Goal: Information Seeking & Learning: Learn about a topic

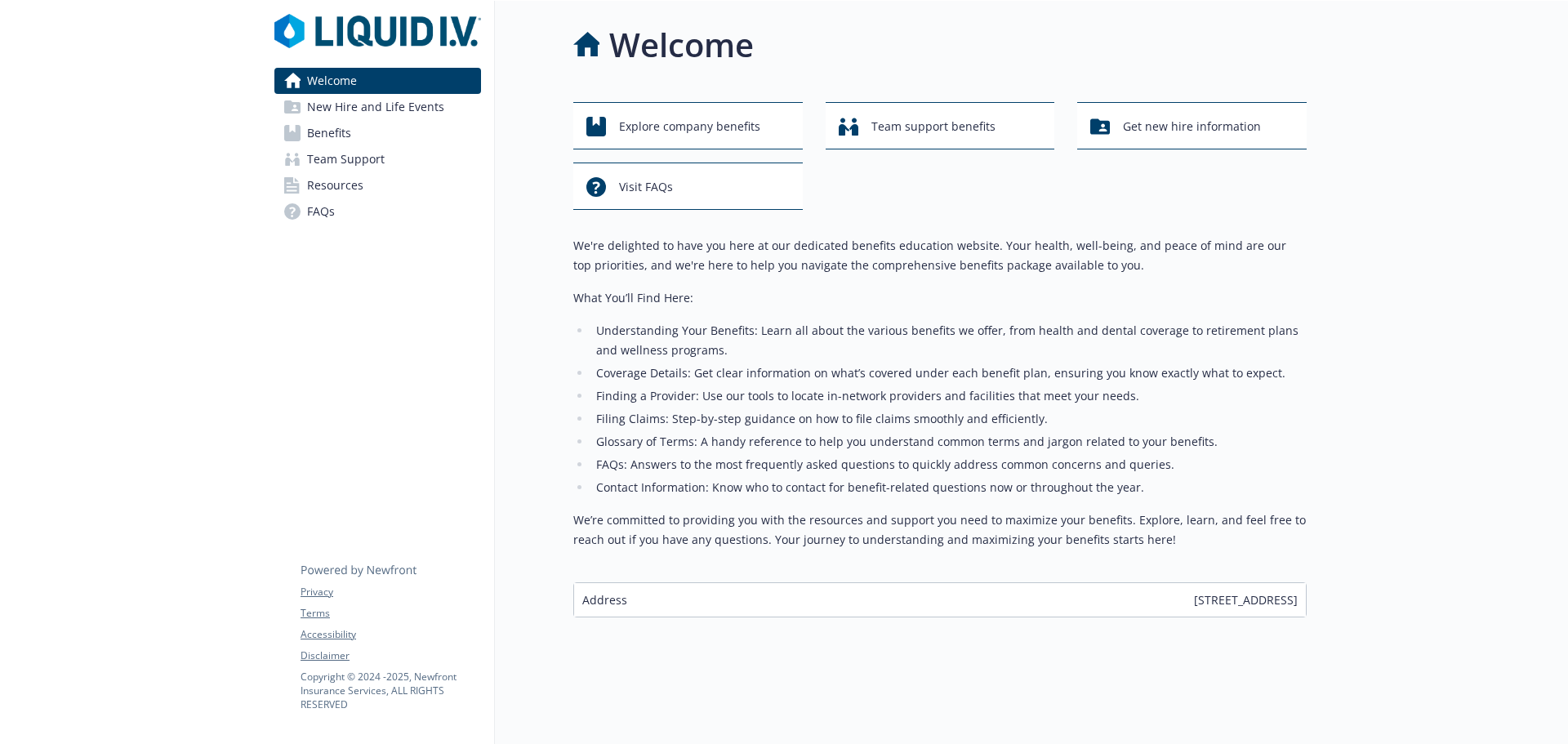
click at [324, 129] on span "Benefits" at bounding box center [329, 133] width 45 height 26
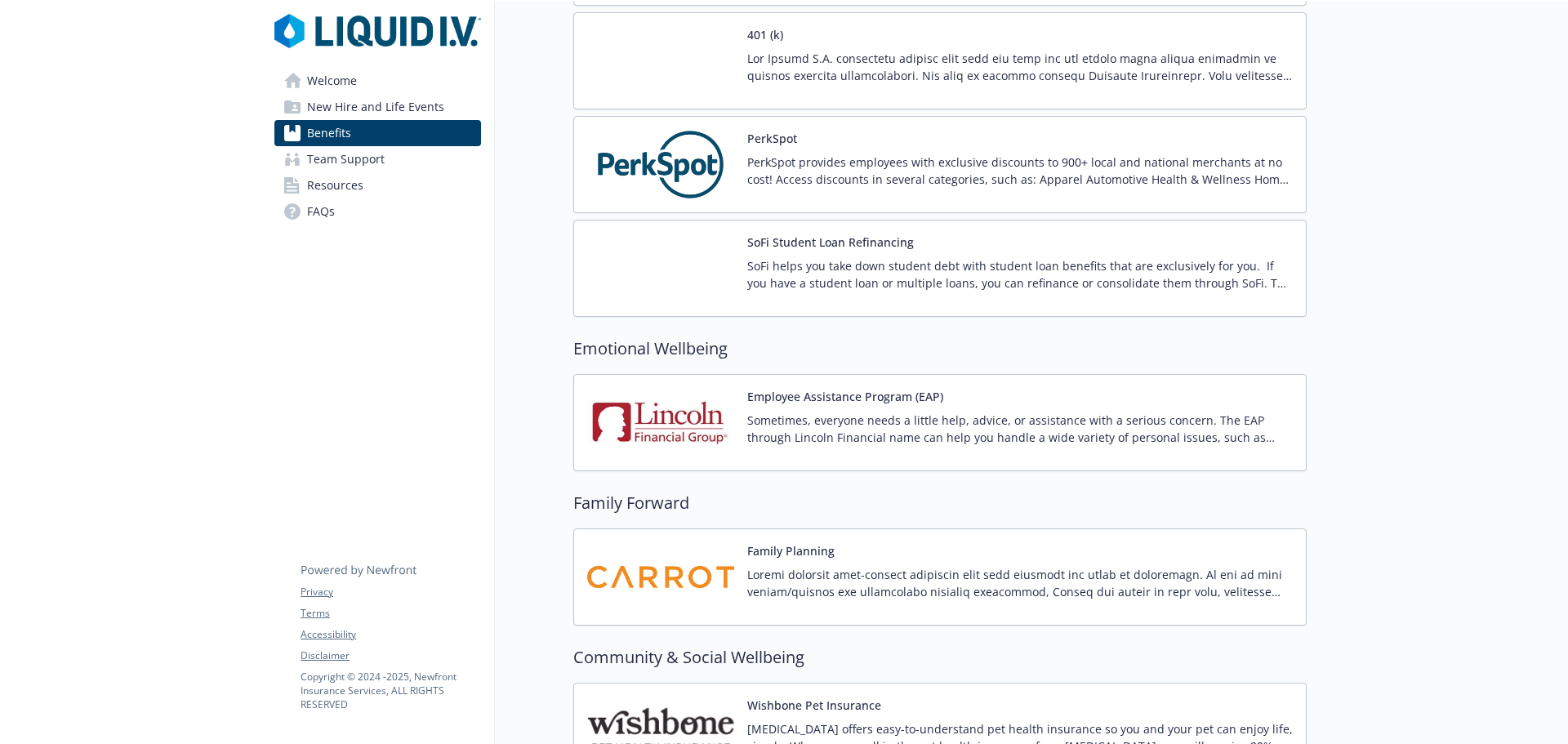
scroll to position [3024, 0]
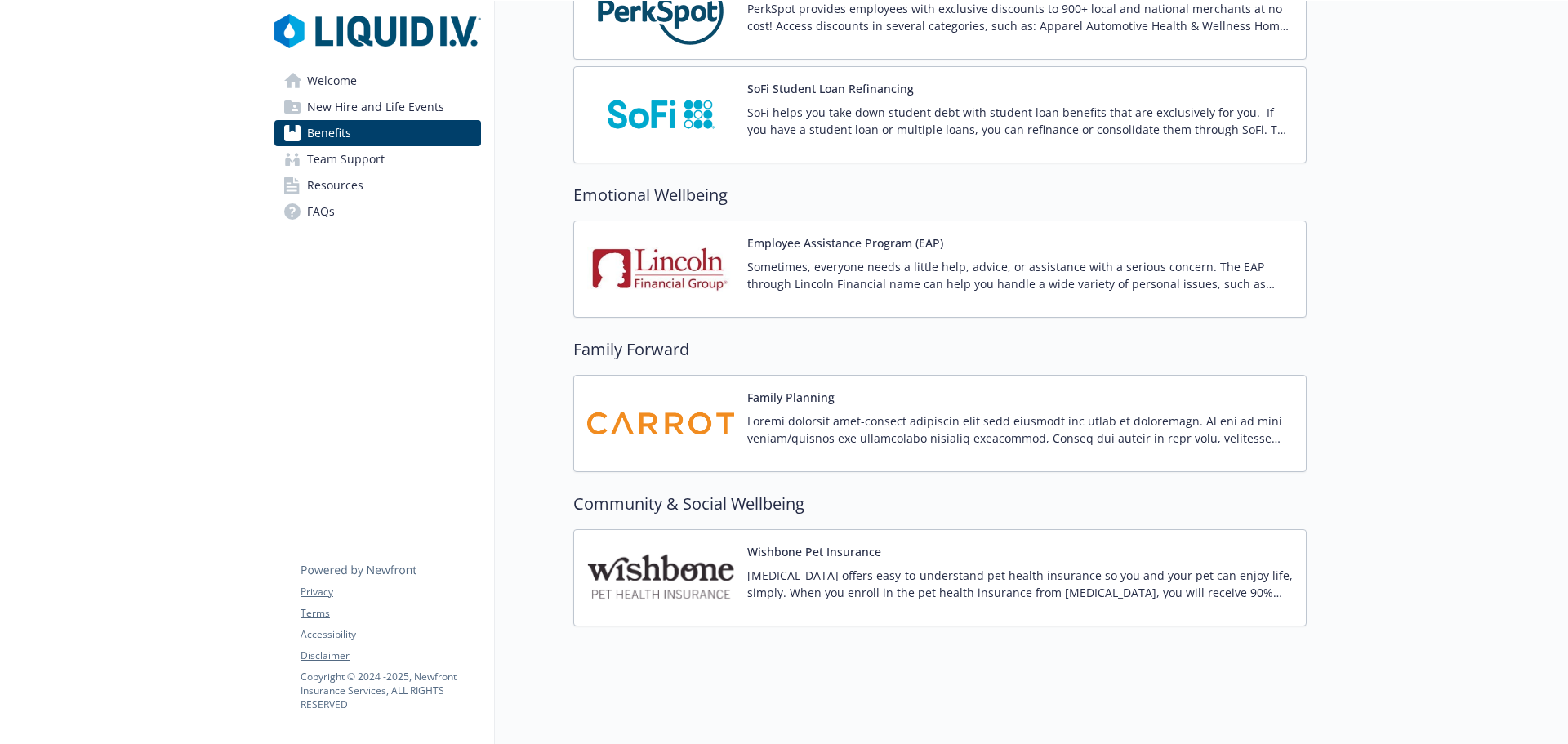
click at [894, 587] on p "[MEDICAL_DATA] offers easy-to-understand pet health insurance so you and your p…" at bounding box center [1020, 584] width 546 height 35
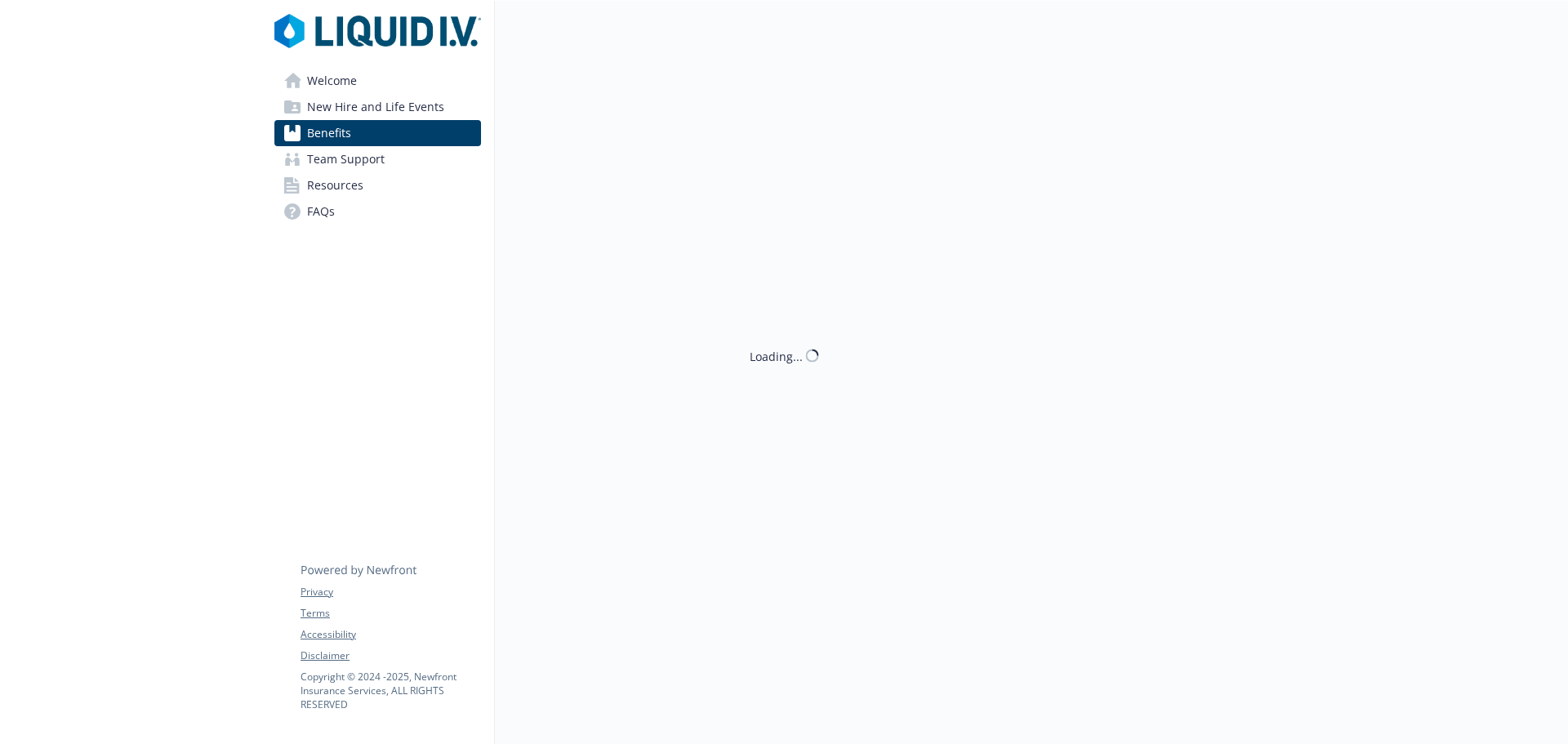
scroll to position [3024, 0]
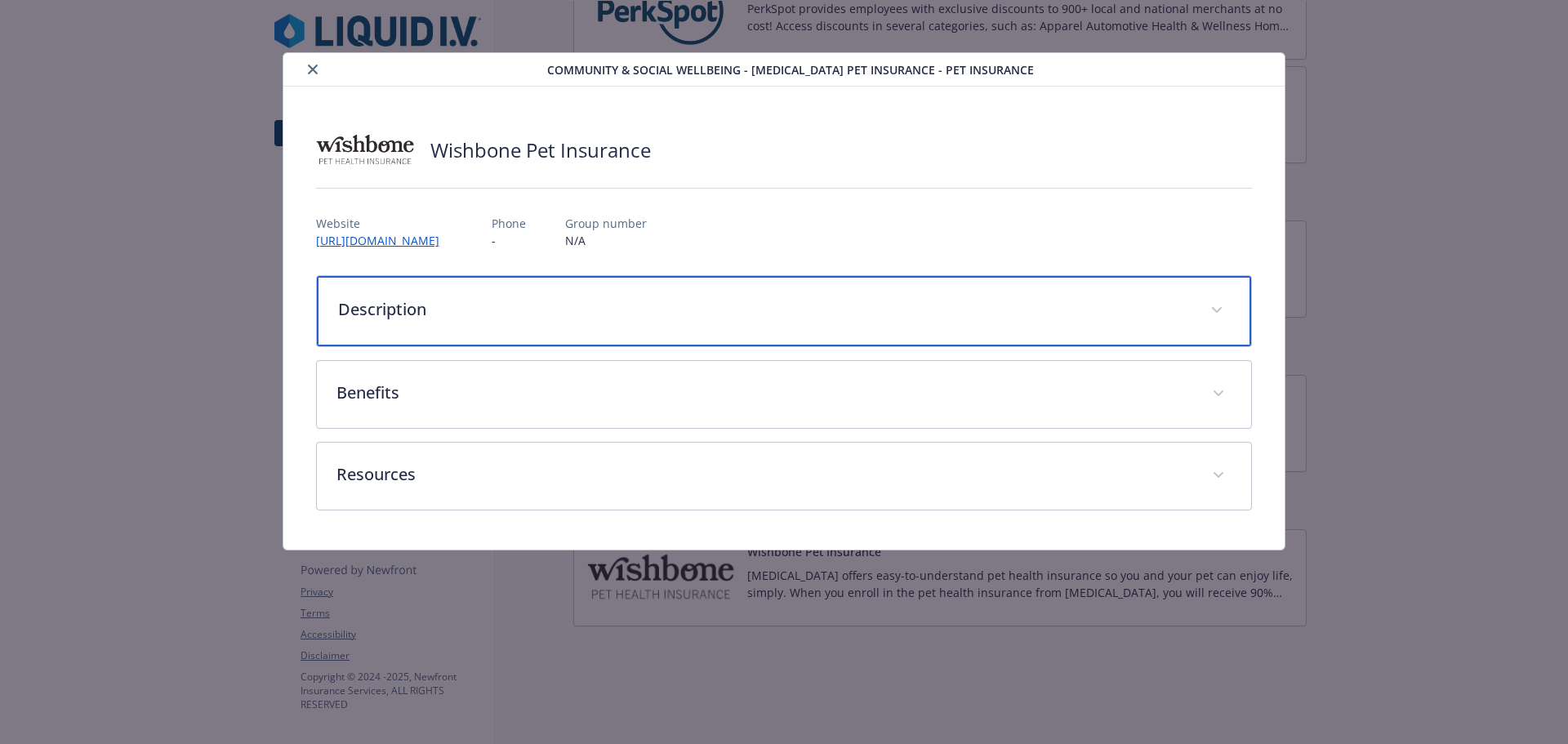
click at [1068, 325] on div "Description" at bounding box center [784, 311] width 935 height 70
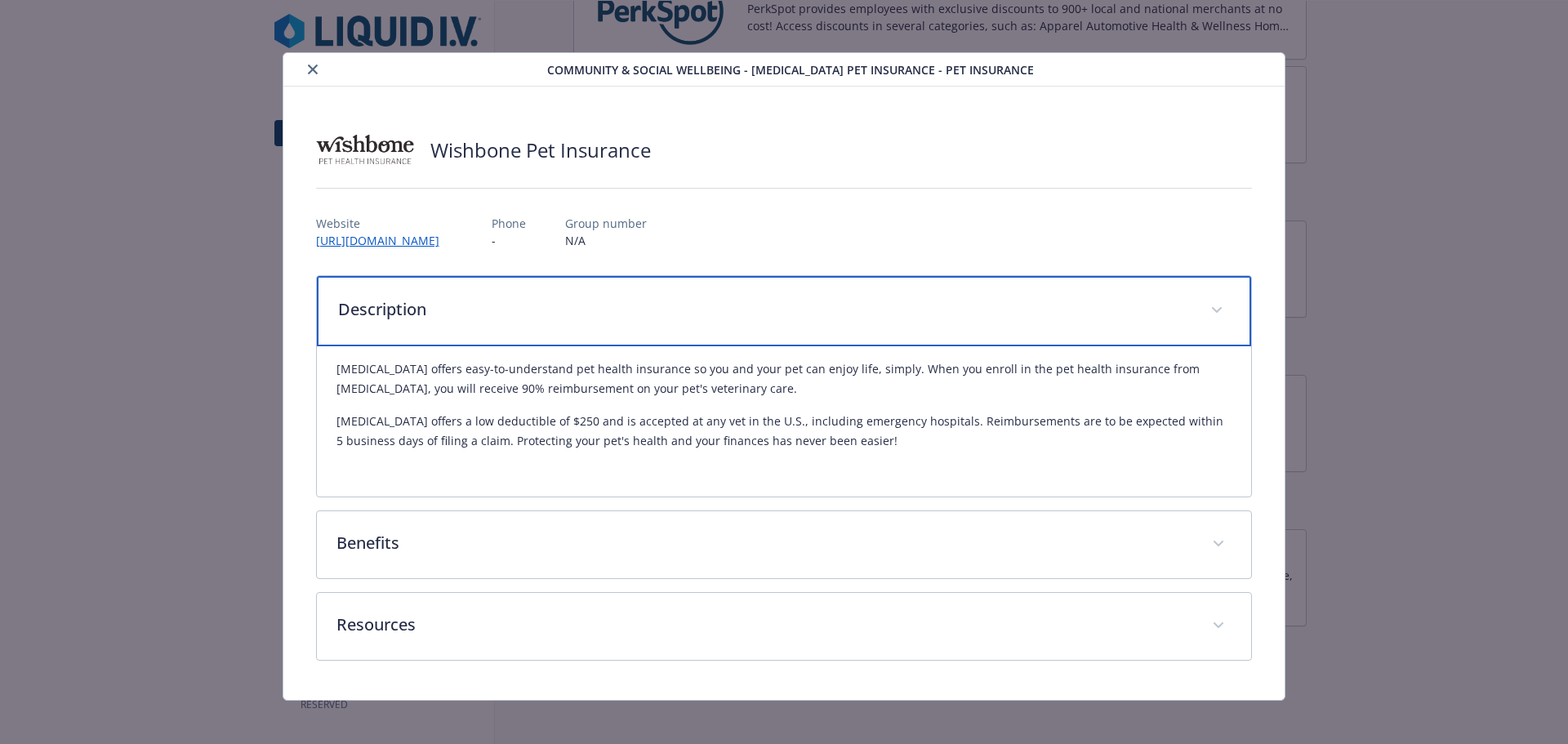
click at [1068, 325] on div "Description" at bounding box center [784, 311] width 935 height 70
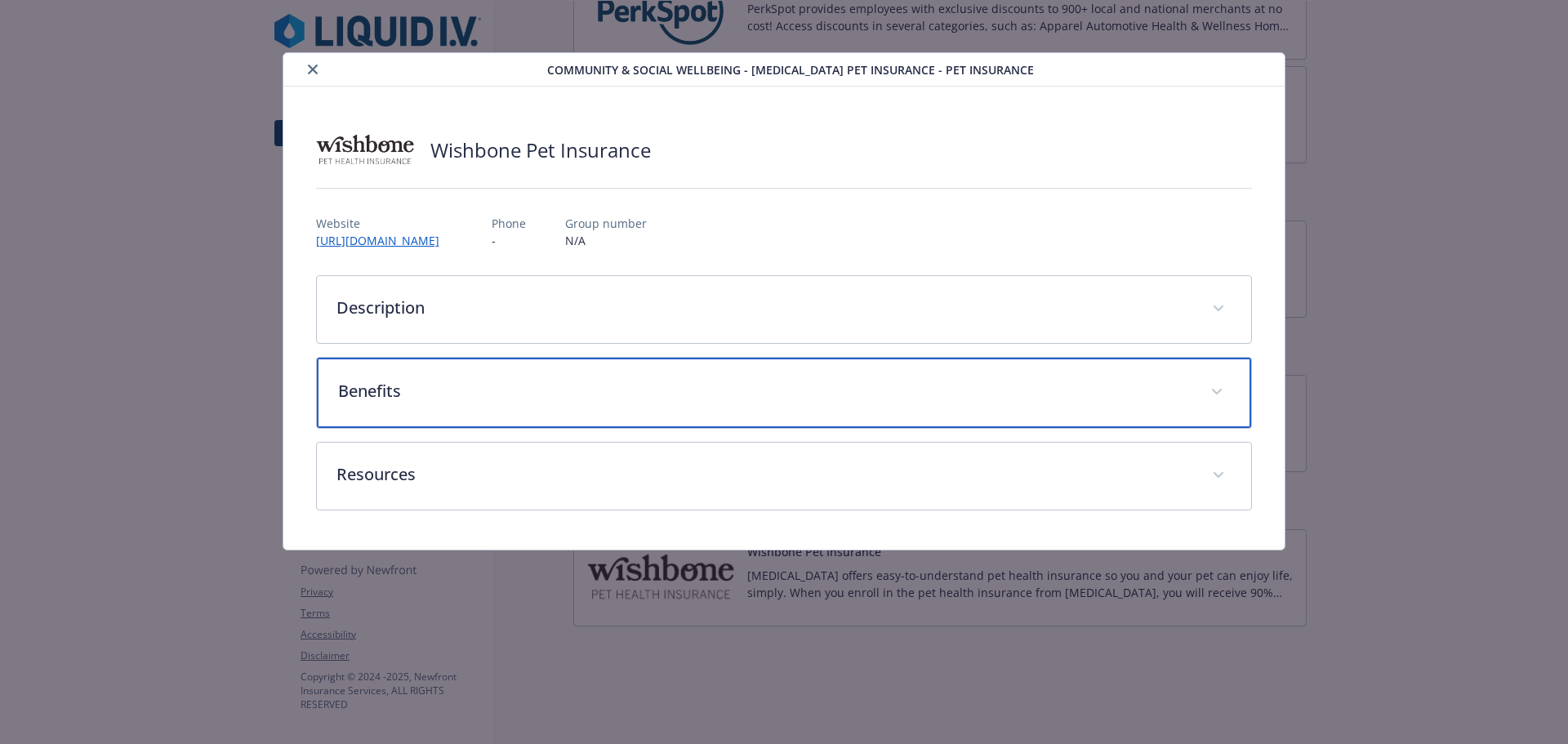
click at [1029, 418] on div "Benefits" at bounding box center [784, 392] width 935 height 70
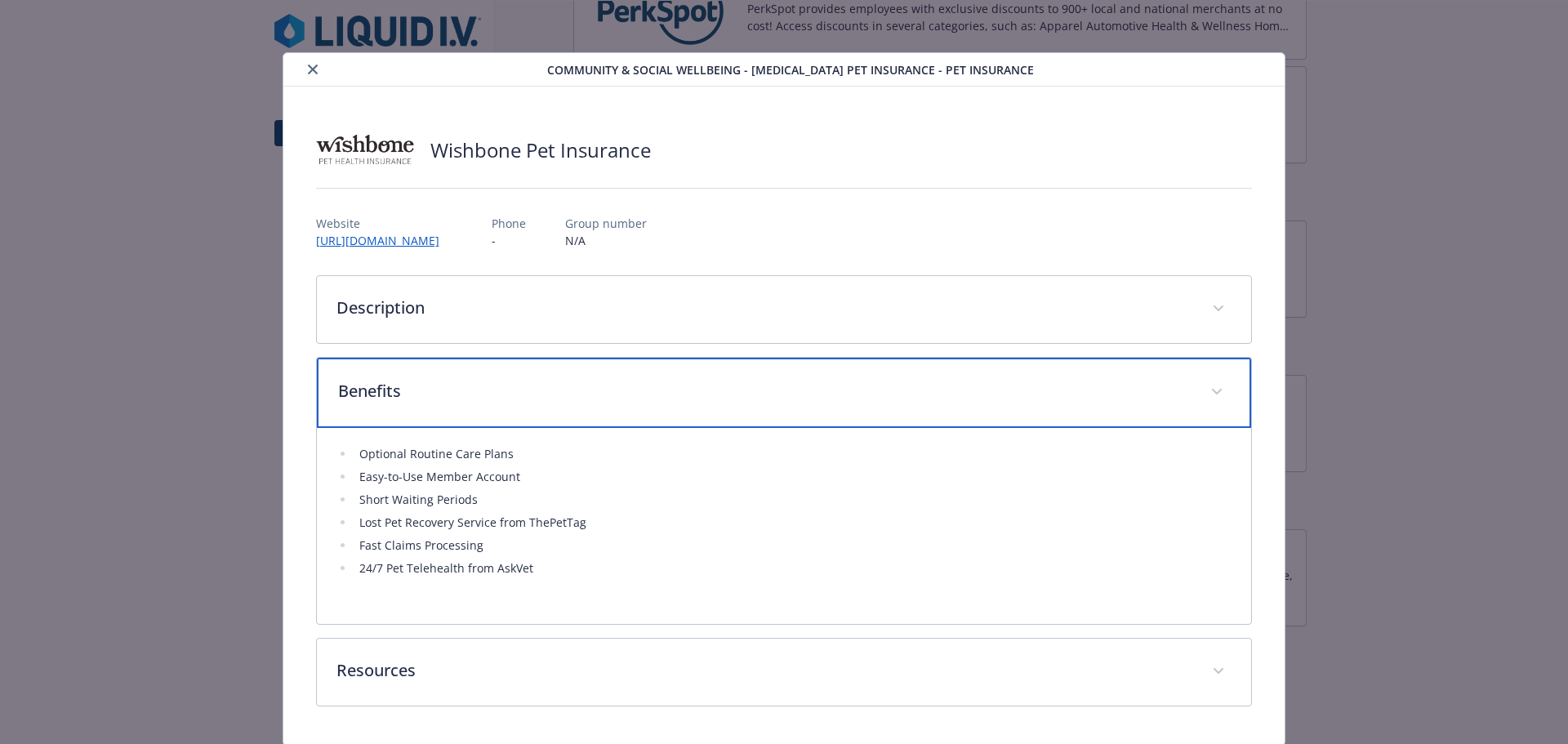
click at [1029, 418] on div "Benefits" at bounding box center [784, 392] width 935 height 70
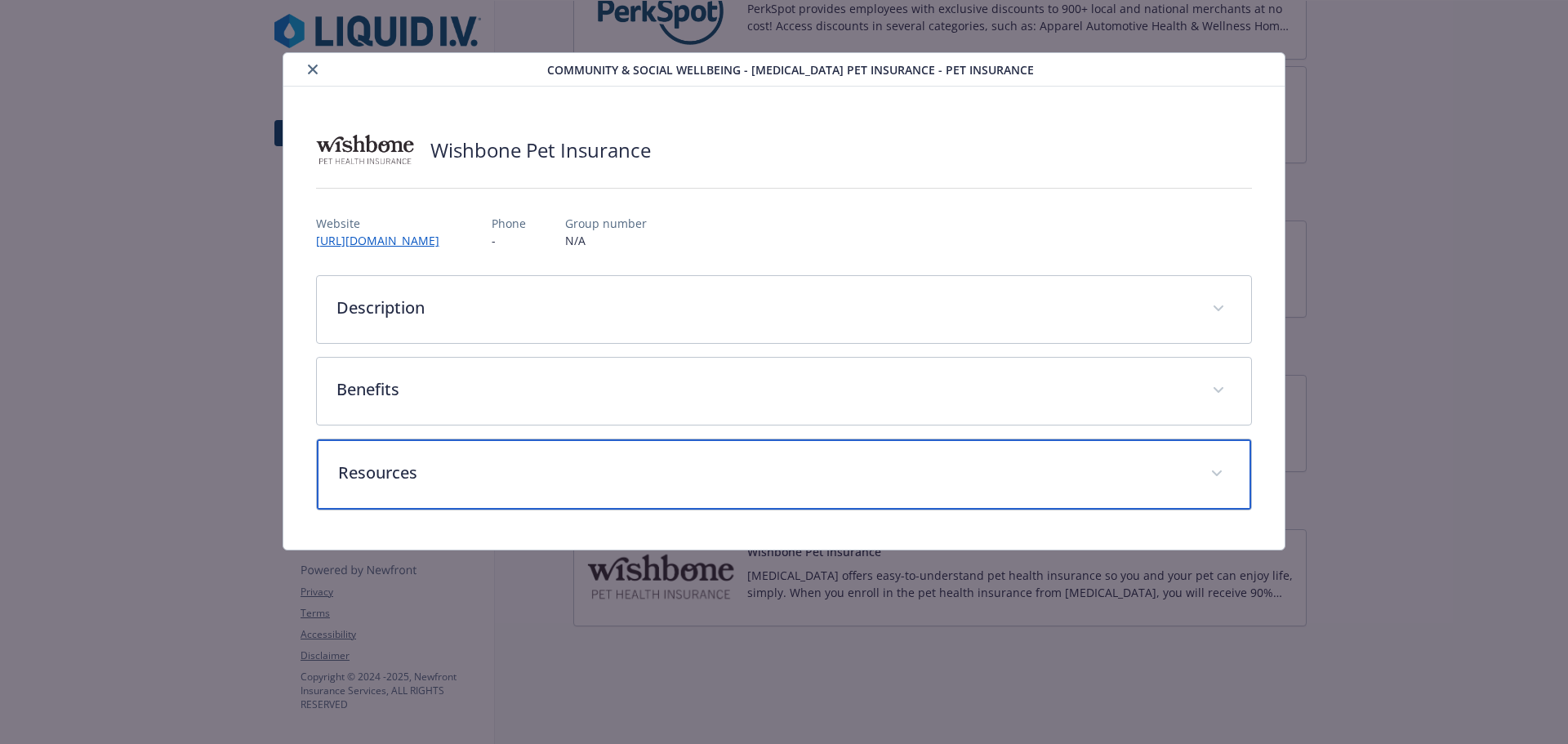
click at [1151, 482] on p "Resources" at bounding box center [765, 472] width 854 height 25
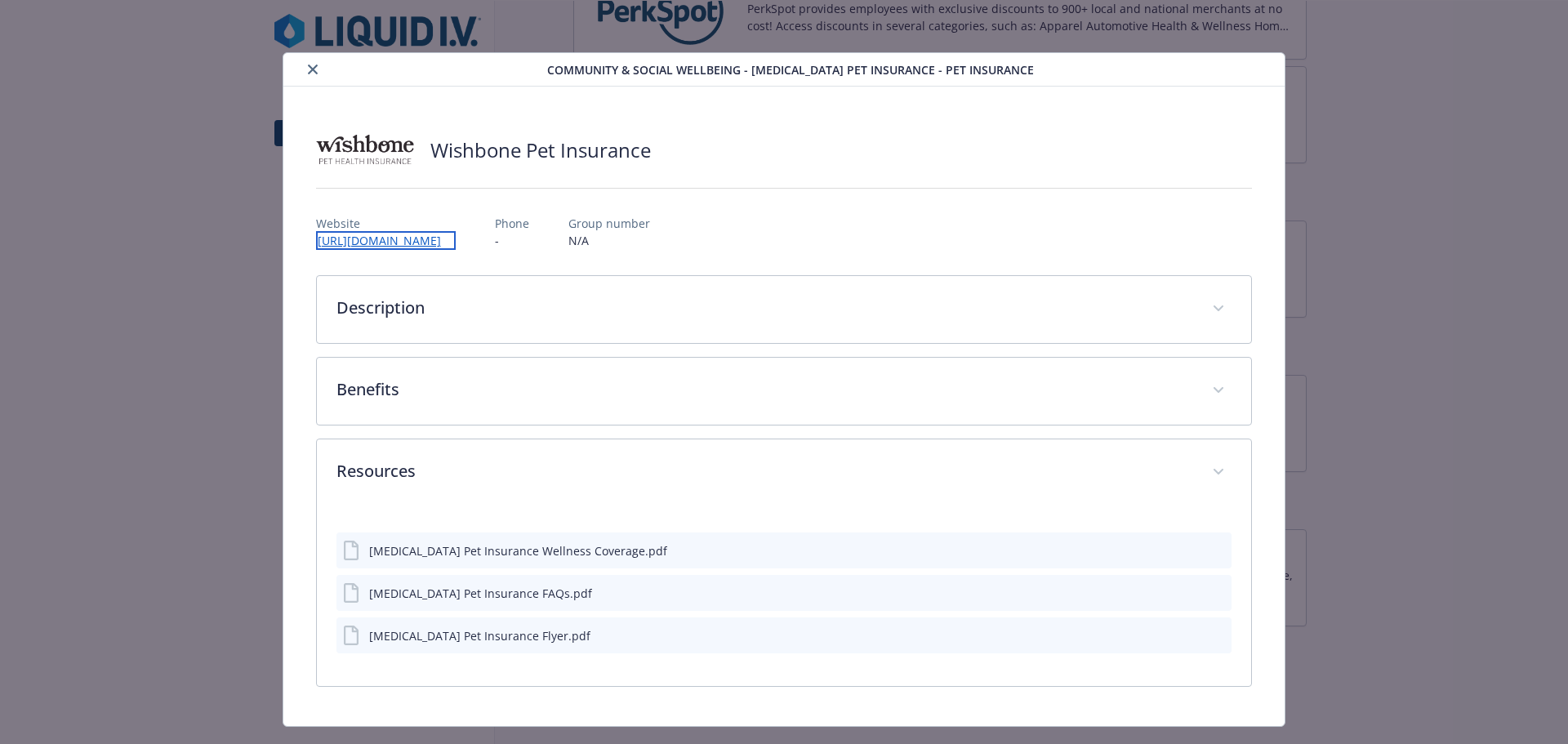
click at [447, 241] on link "[URL][DOMAIN_NAME]" at bounding box center [386, 240] width 140 height 19
click at [313, 73] on icon "close" at bounding box center [313, 69] width 10 height 10
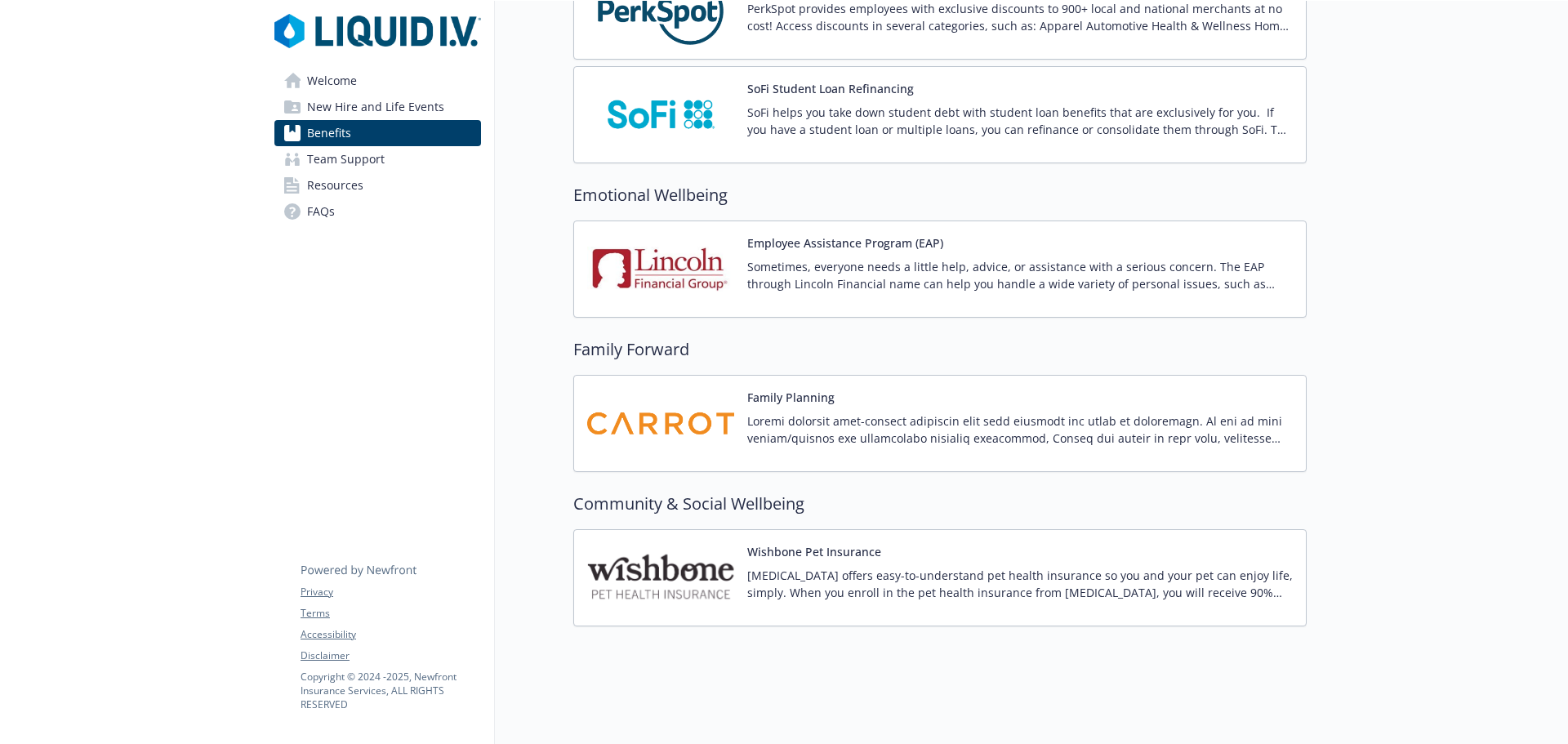
click at [769, 567] on p "[MEDICAL_DATA] offers easy-to-understand pet health insurance so you and your p…" at bounding box center [1020, 584] width 546 height 35
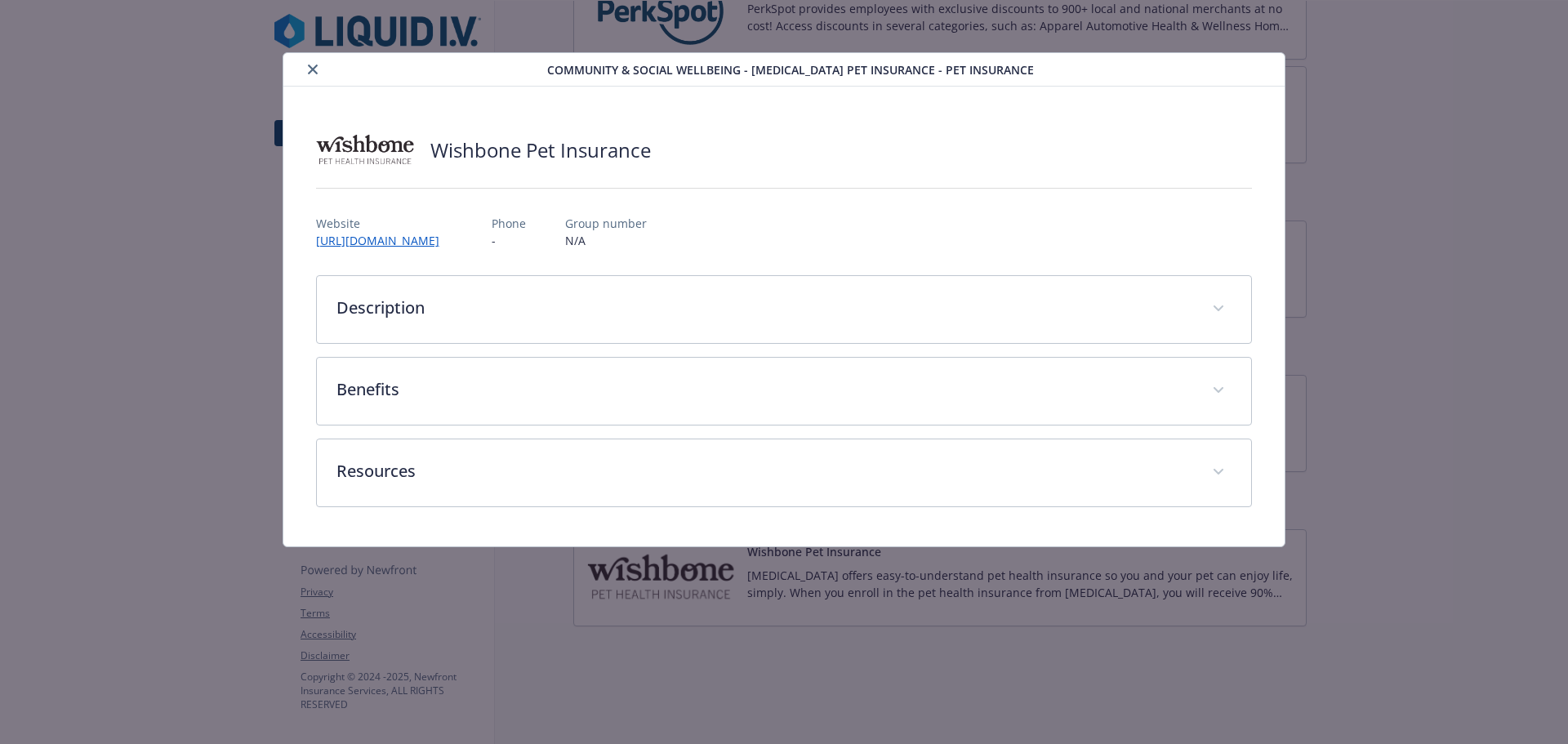
click at [311, 67] on icon "close" at bounding box center [313, 69] width 10 height 10
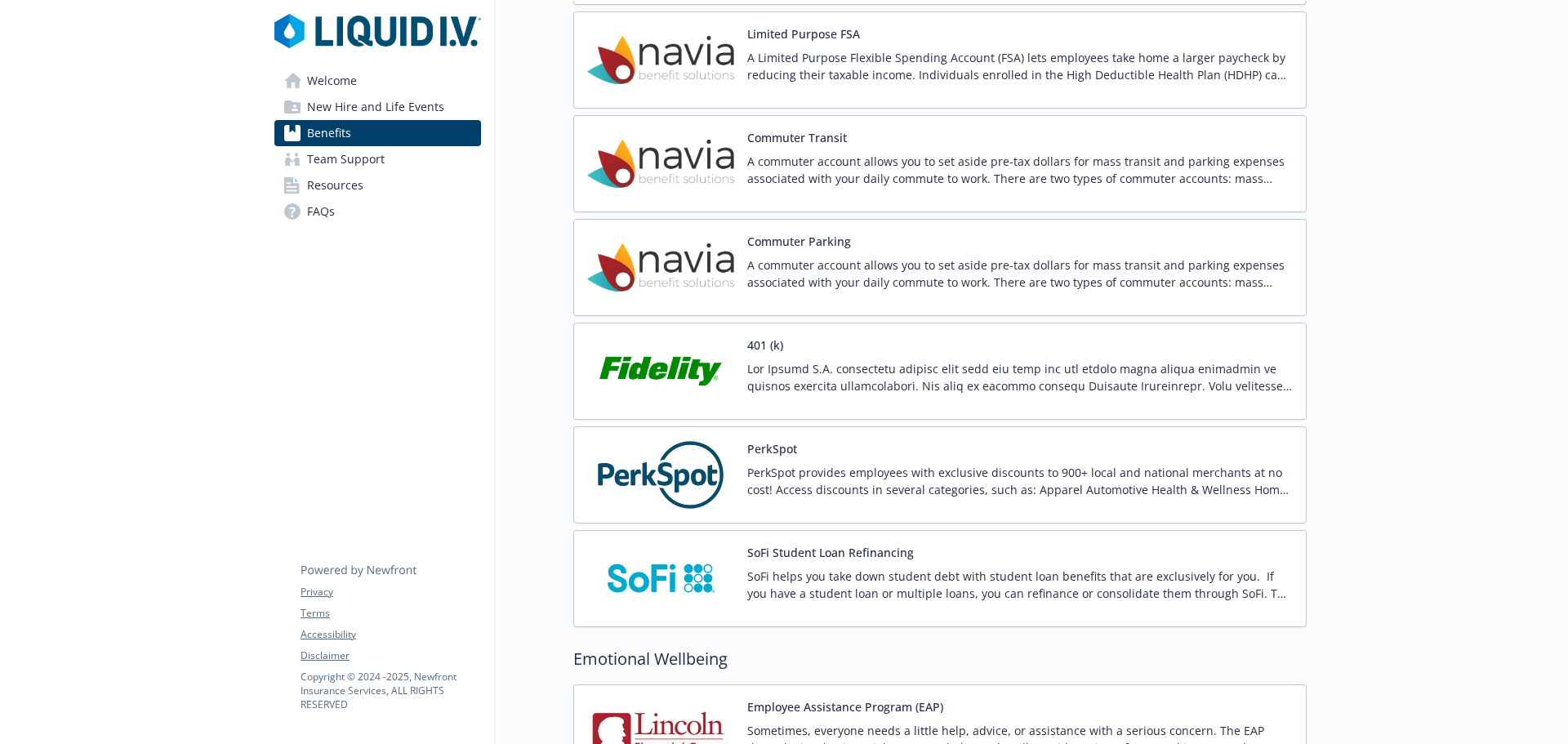
scroll to position [2535, 0]
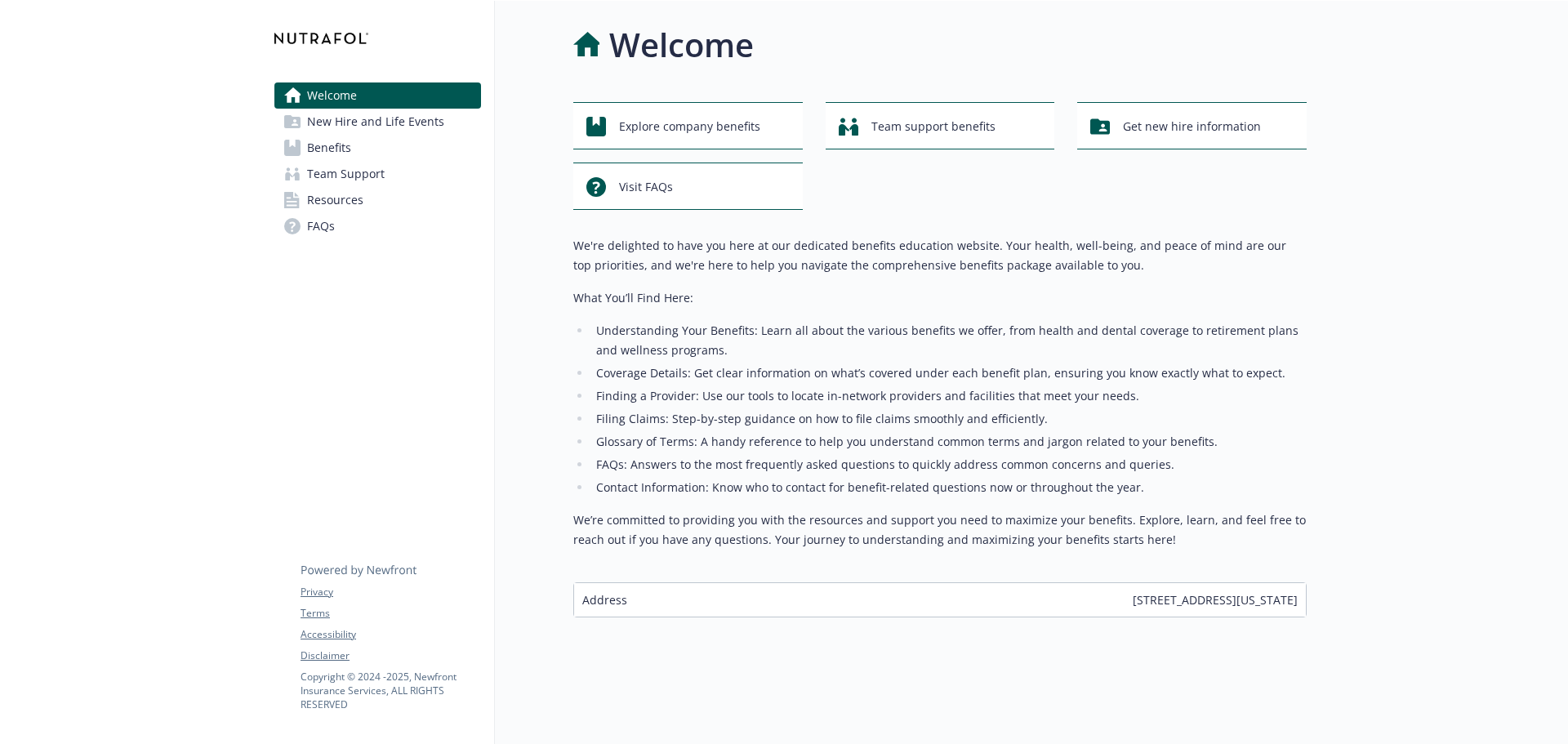
click at [323, 142] on span "Benefits" at bounding box center [329, 147] width 45 height 26
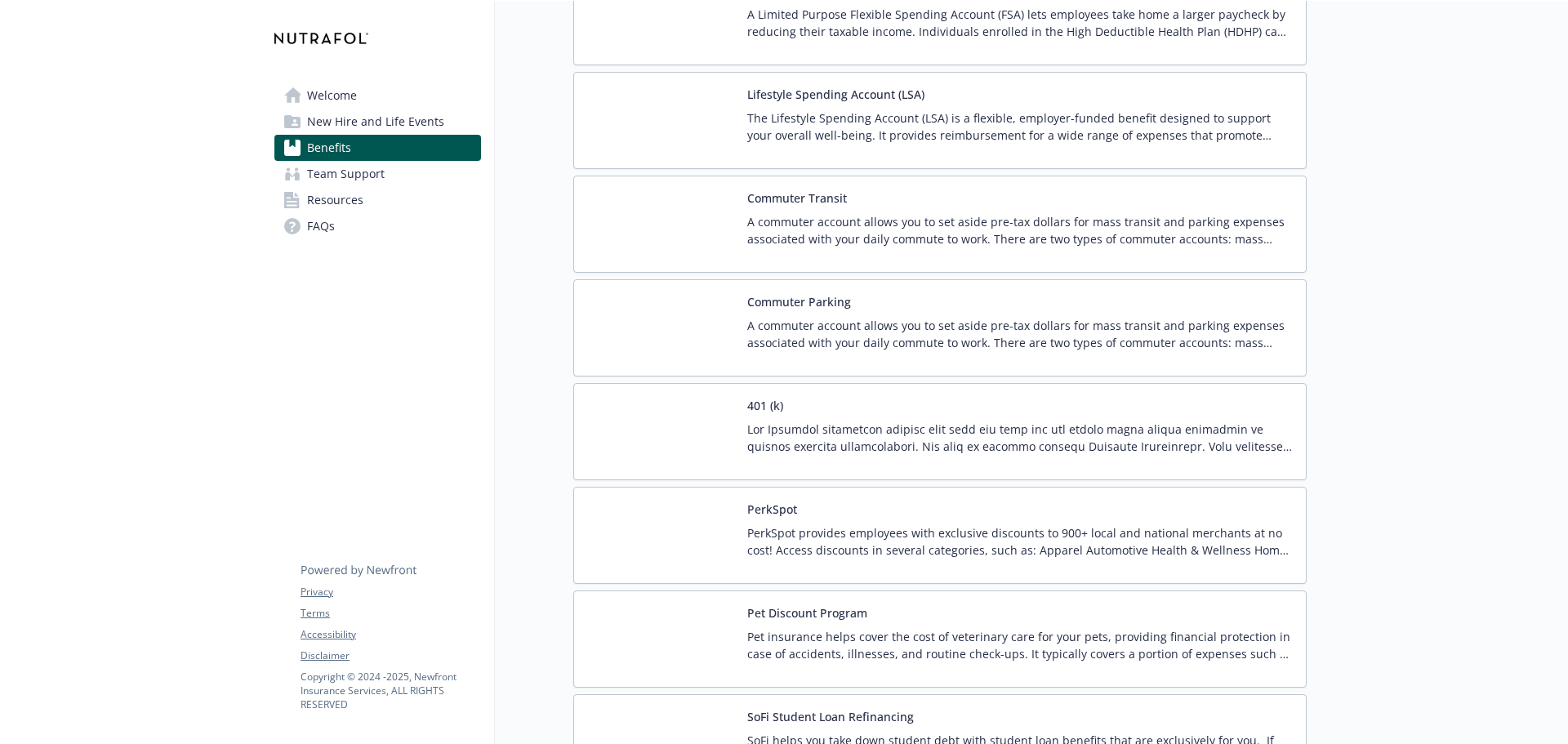
scroll to position [3104, 0]
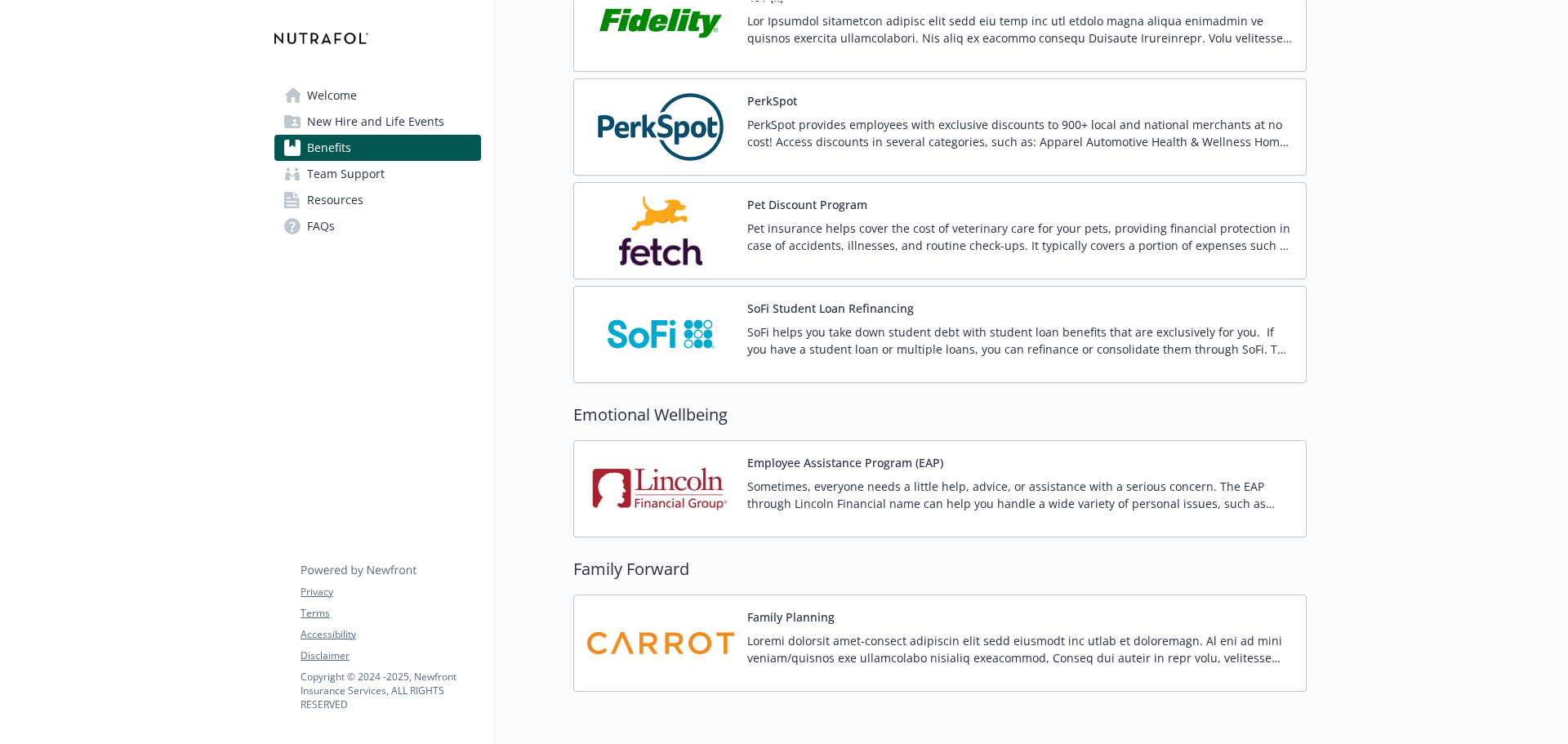
click at [870, 231] on p "Pet insurance helps cover the cost of veterinary care for your pets, providing …" at bounding box center [1020, 237] width 546 height 35
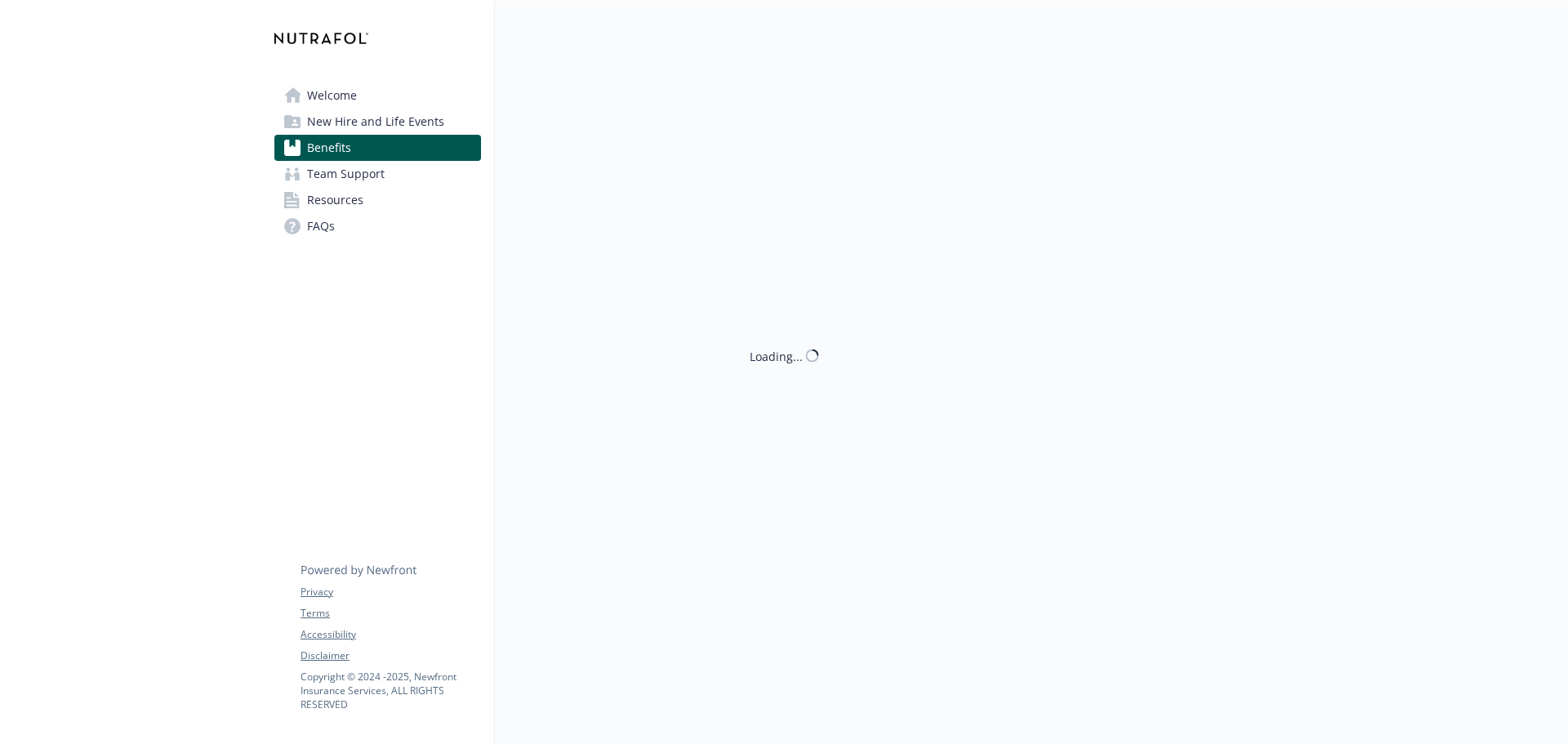
scroll to position [3104, 0]
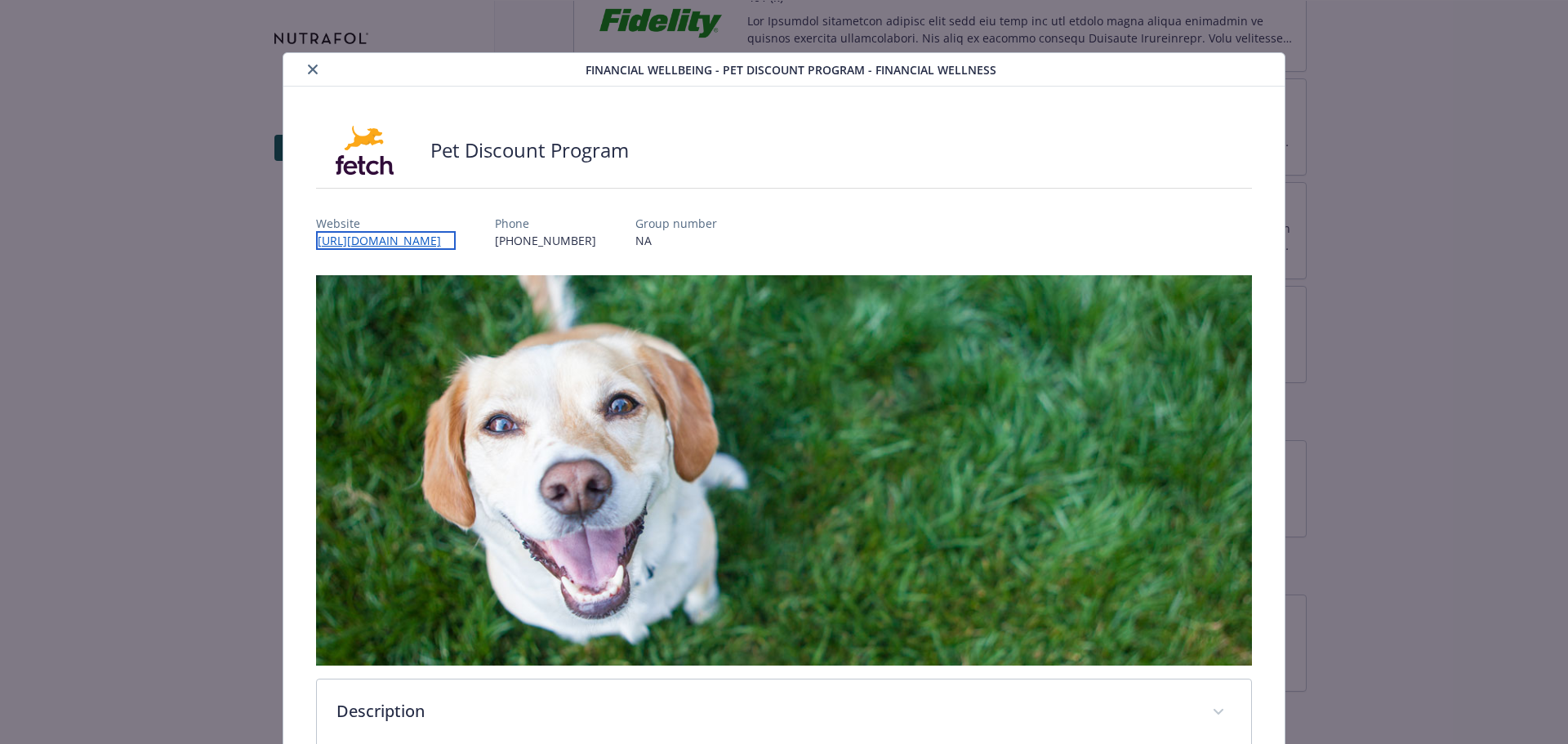
click at [456, 244] on link "https://www.fetchpet.com/partners/employee-benefits?utm_source=HWC&utm_medium=e…" at bounding box center [386, 240] width 140 height 19
click at [309, 64] on button "close" at bounding box center [313, 70] width 20 height 20
